Goal: Entertainment & Leisure: Consume media (video, audio)

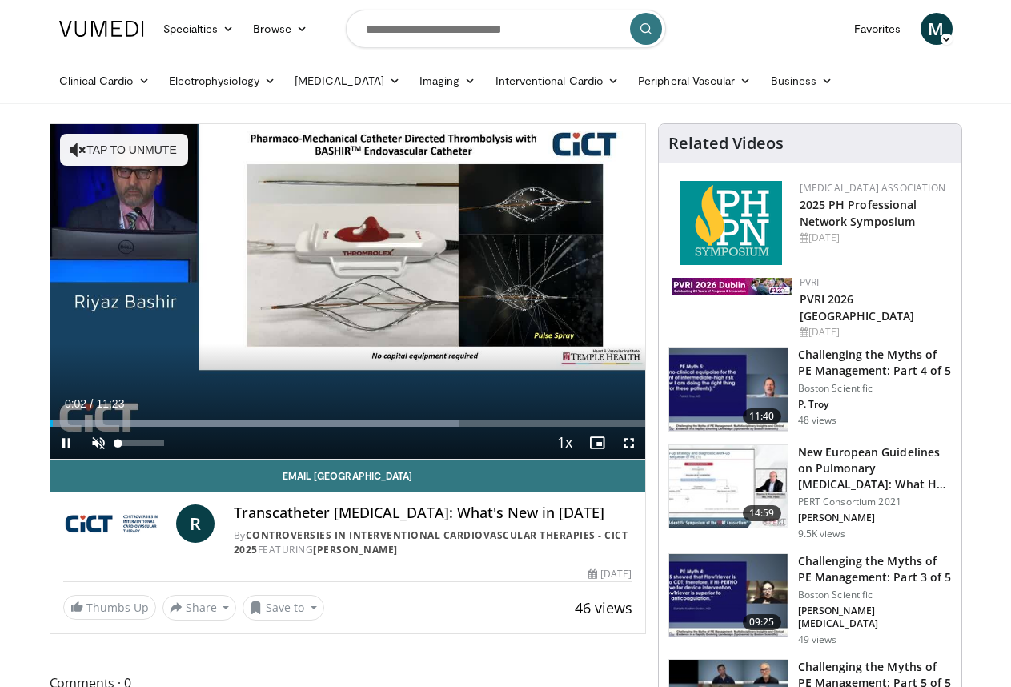
click at [96, 443] on span "Video Player" at bounding box center [98, 443] width 32 height 32
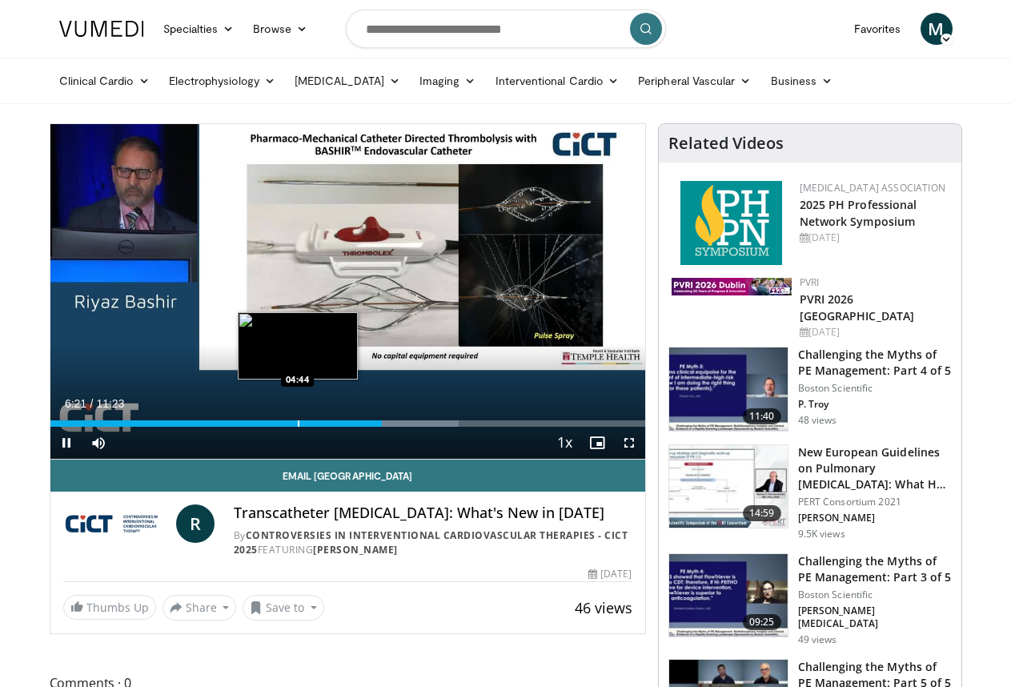
click at [298, 423] on div "Progress Bar" at bounding box center [299, 423] width 2 height 6
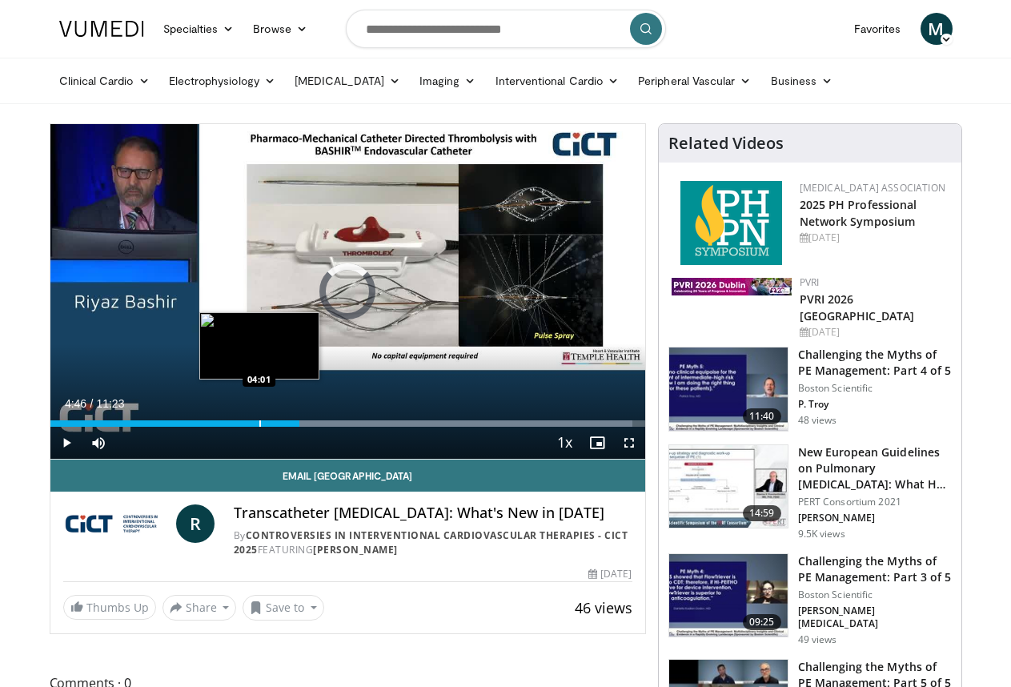
click at [259, 418] on div "Loaded : 97.95% 04:46 04:01" at bounding box center [347, 419] width 595 height 15
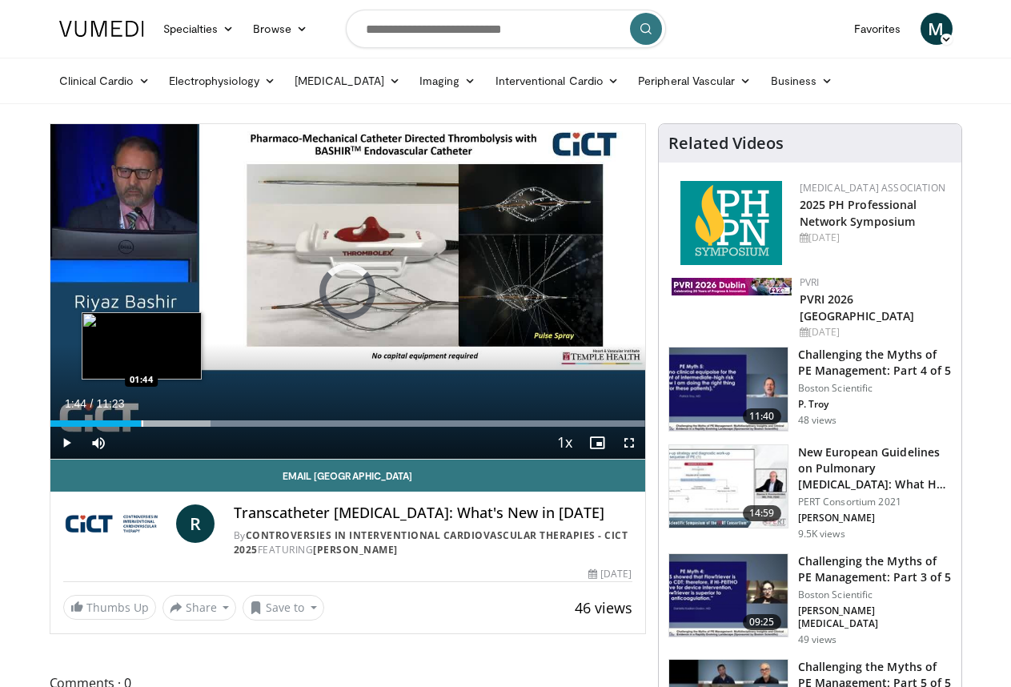
click at [142, 423] on div "Progress Bar" at bounding box center [143, 423] width 2 height 6
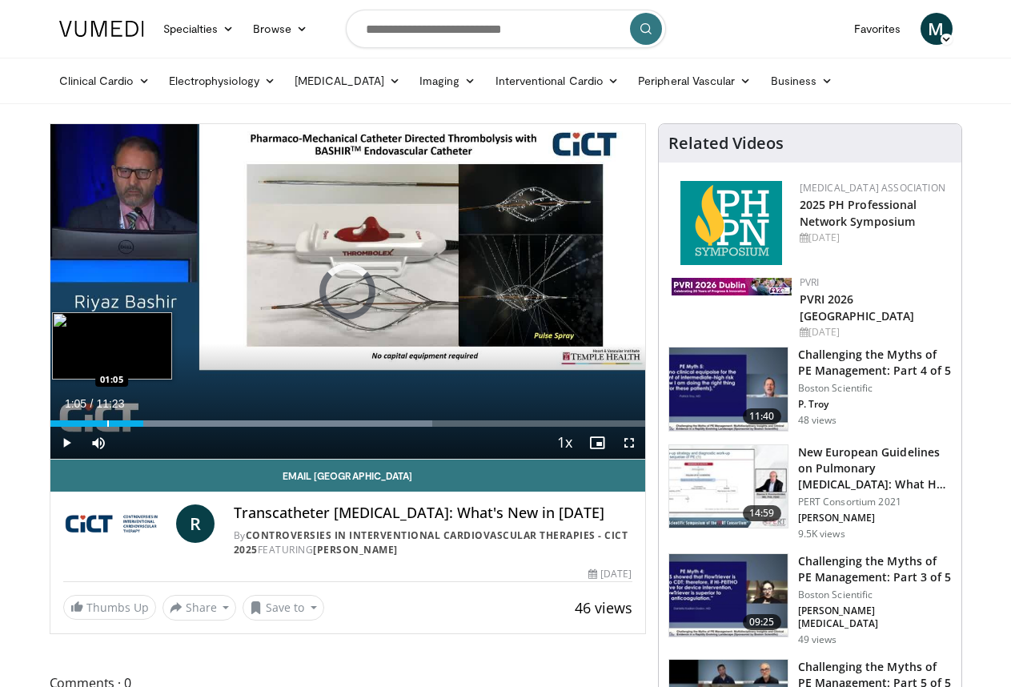
click at [107, 422] on div "Progress Bar" at bounding box center [108, 423] width 2 height 6
click at [93, 423] on div "Progress Bar" at bounding box center [94, 423] width 2 height 6
click at [106, 423] on div "Progress Bar" at bounding box center [107, 423] width 2 height 6
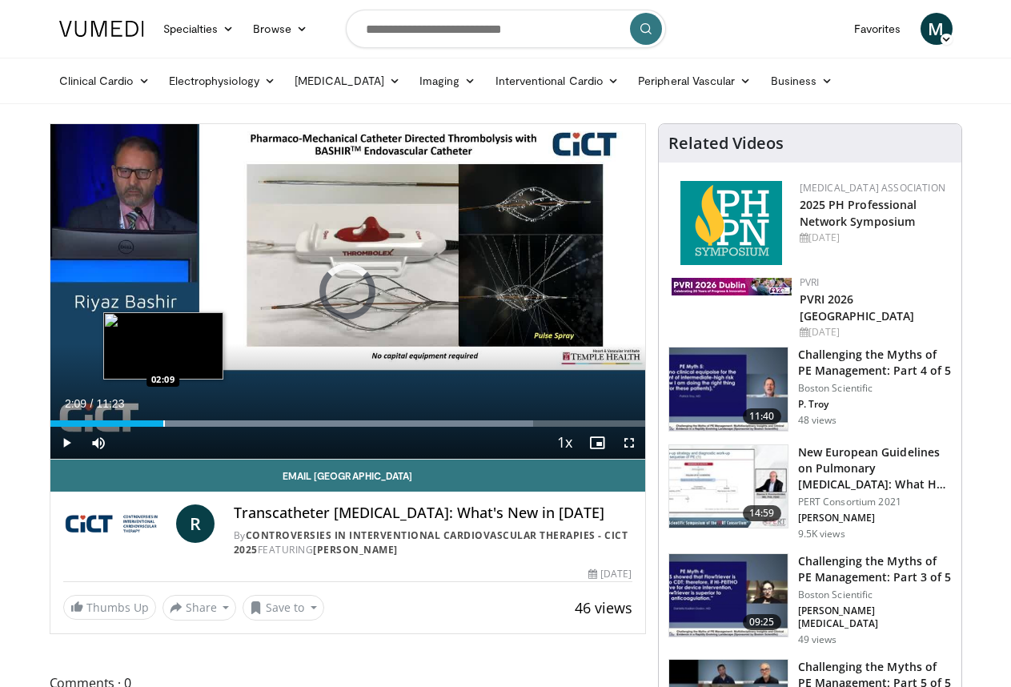
click at [163, 424] on div "Progress Bar" at bounding box center [164, 423] width 2 height 6
click at [173, 422] on div "Progress Bar" at bounding box center [174, 423] width 2 height 6
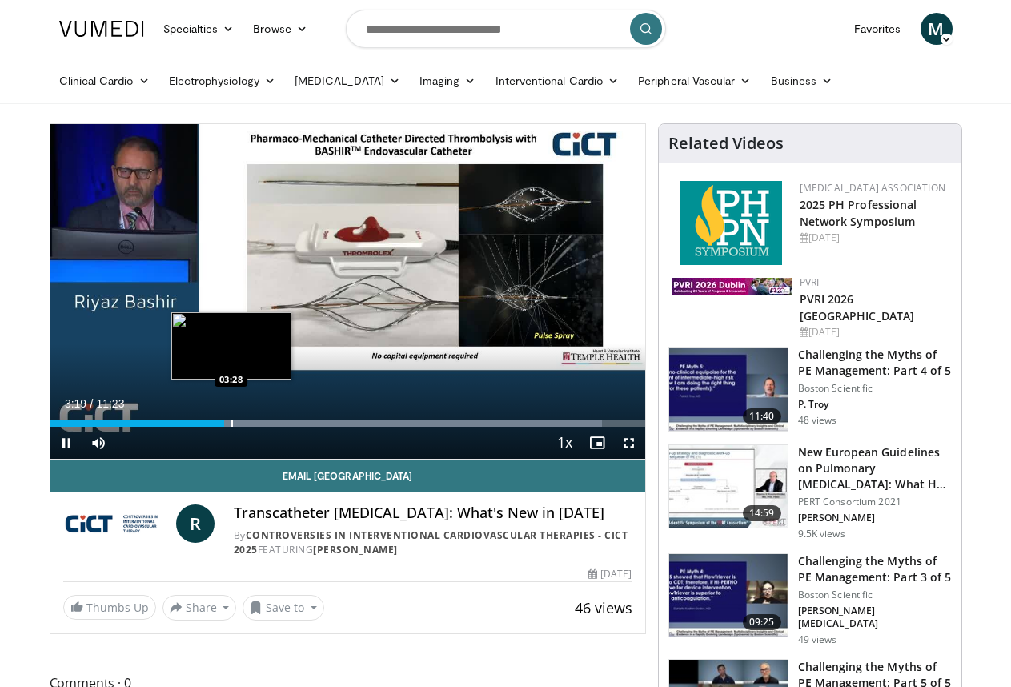
click at [231, 424] on div "Progress Bar" at bounding box center [232, 423] width 2 height 6
click at [245, 424] on div "Progress Bar" at bounding box center [246, 423] width 2 height 6
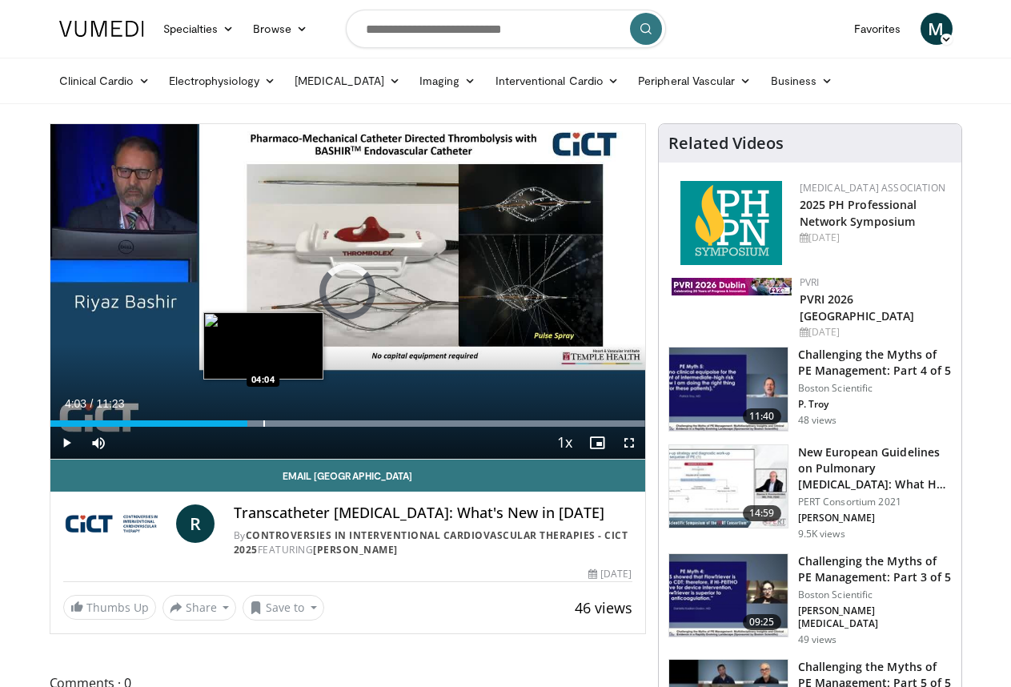
click at [262, 425] on div "Progress Bar" at bounding box center [425, 423] width 439 height 6
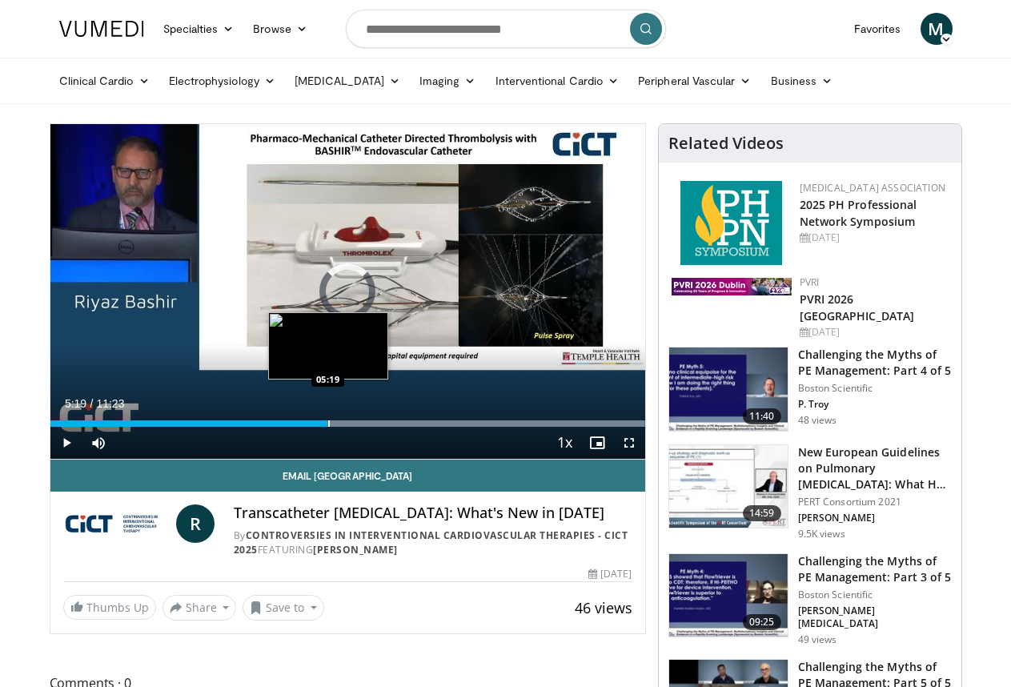
click at [328, 426] on div "Progress Bar" at bounding box center [329, 423] width 2 height 6
click at [349, 425] on div "Progress Bar" at bounding box center [350, 423] width 2 height 6
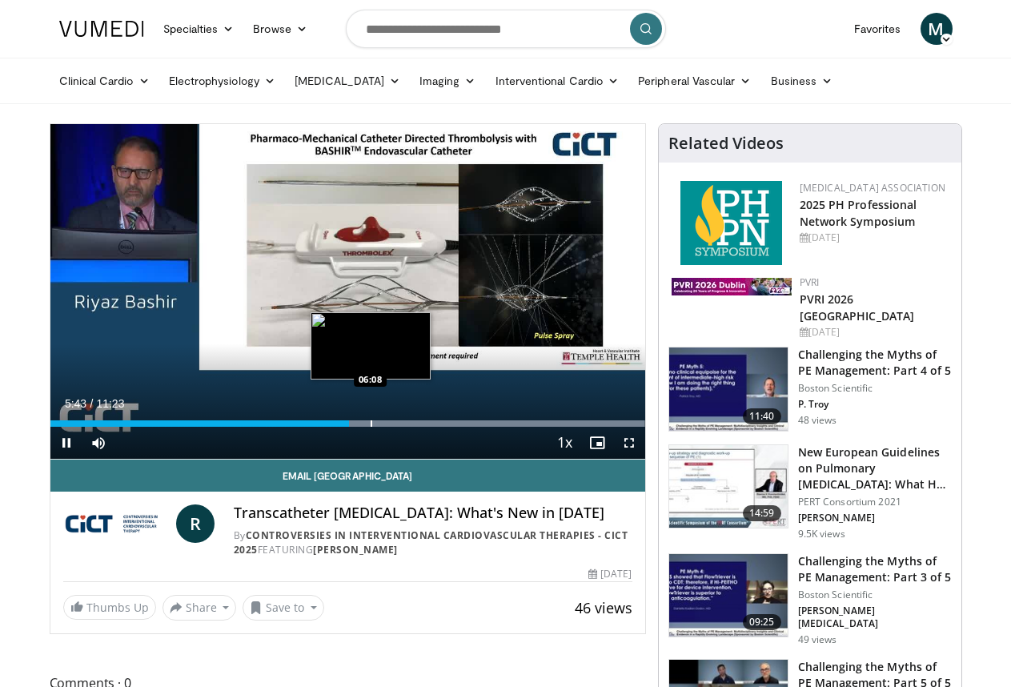
click at [371, 424] on div "Progress Bar" at bounding box center [372, 423] width 2 height 6
click at [394, 422] on div "Progress Bar" at bounding box center [395, 423] width 2 height 6
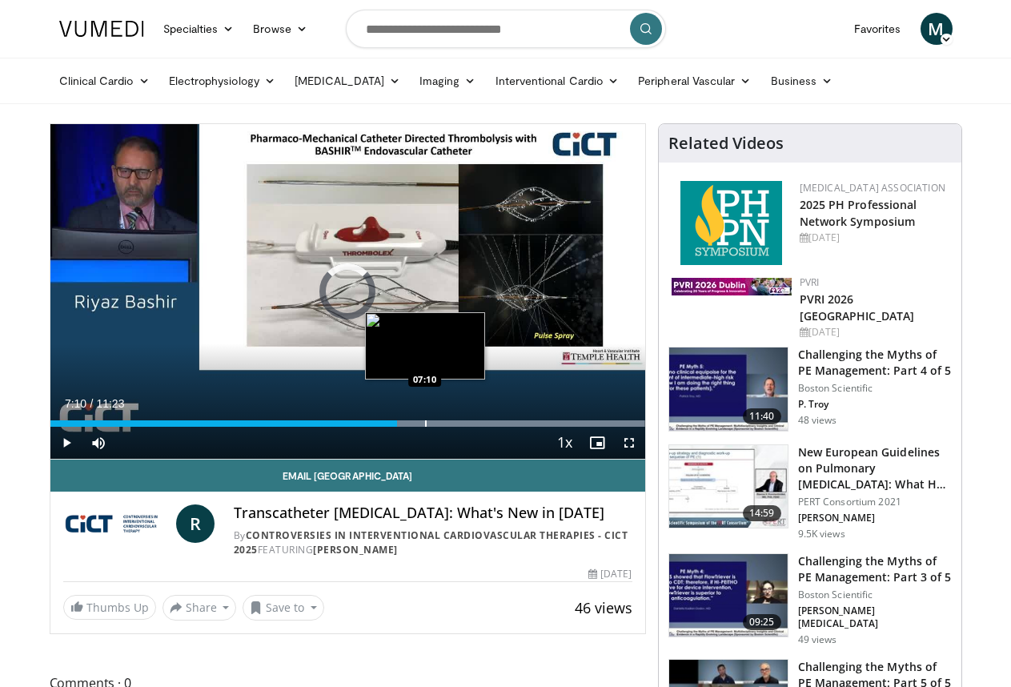
click at [425, 424] on div "Progress Bar" at bounding box center [426, 423] width 2 height 6
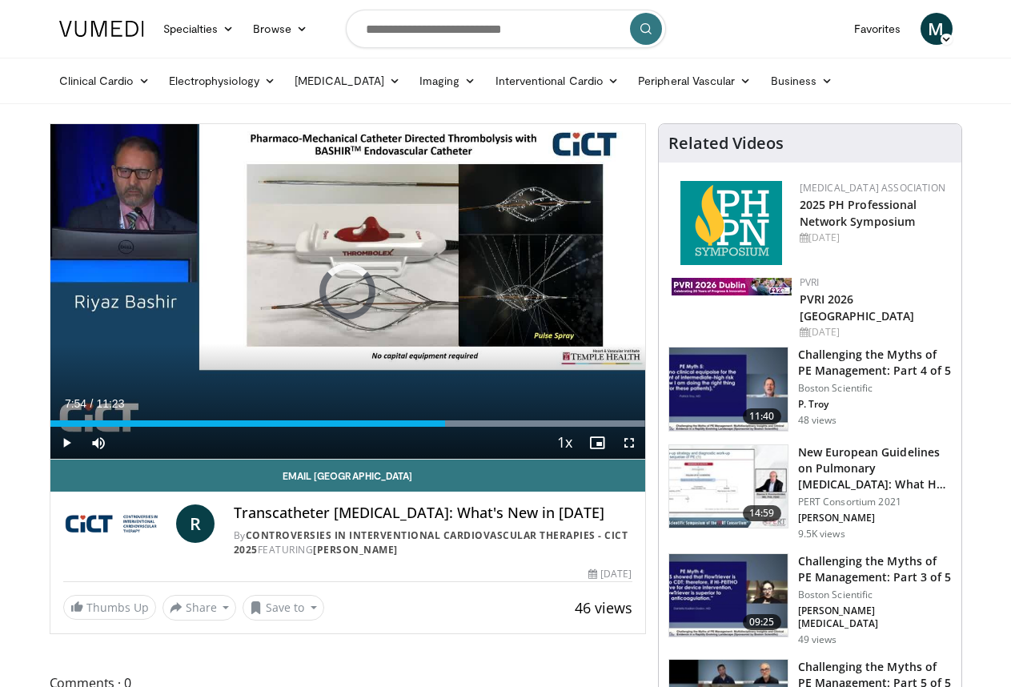
click at [463, 424] on div "Progress Bar" at bounding box center [464, 423] width 2 height 6
click at [487, 425] on div "Progress Bar" at bounding box center [488, 423] width 2 height 6
click at [511, 424] on div "Progress Bar" at bounding box center [512, 423] width 2 height 6
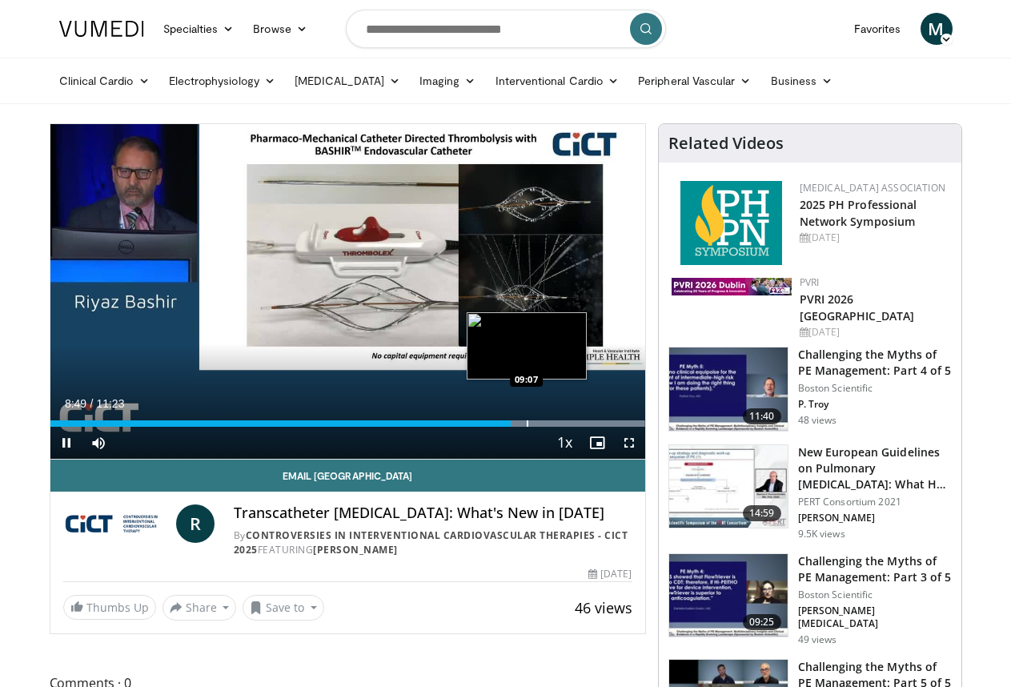
click at [527, 424] on div "Progress Bar" at bounding box center [528, 423] width 2 height 6
